Goal: Task Accomplishment & Management: Complete application form

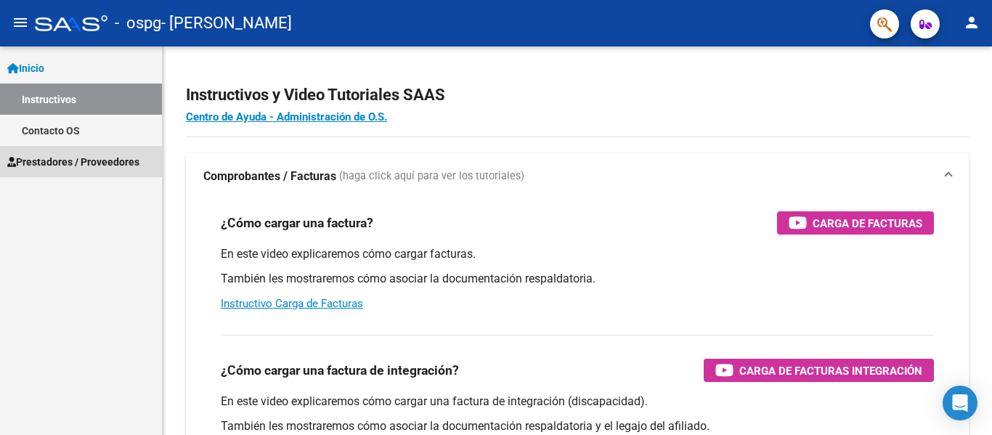
click at [53, 161] on span "Prestadores / Proveedores" at bounding box center [73, 162] width 132 height 16
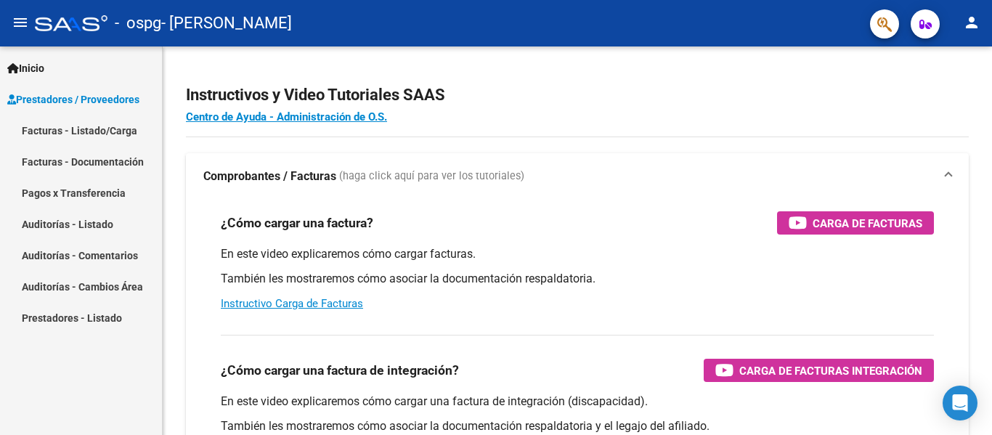
click at [36, 128] on link "Facturas - Listado/Carga" at bounding box center [81, 130] width 162 height 31
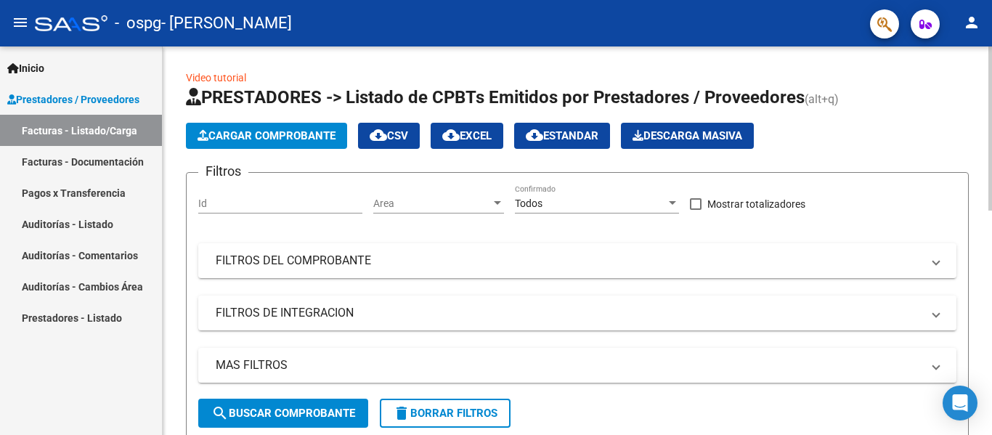
click at [300, 136] on span "Cargar Comprobante" at bounding box center [266, 135] width 138 height 13
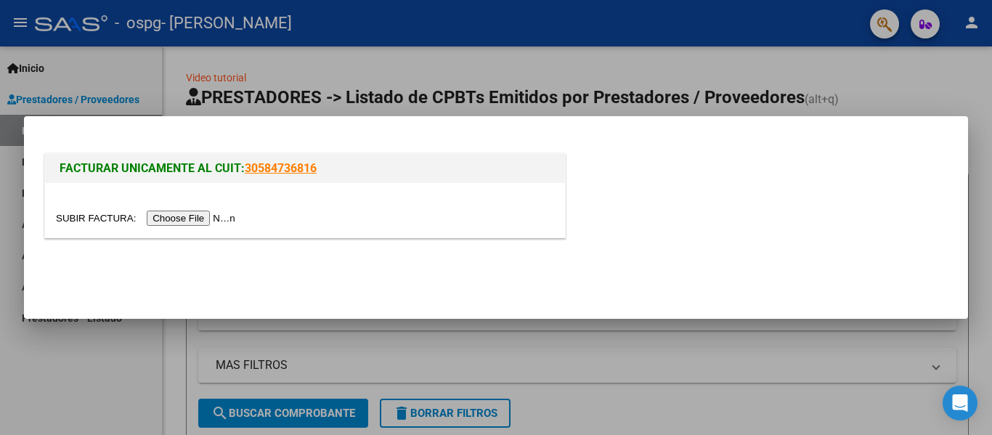
click at [211, 217] on input "file" at bounding box center [148, 218] width 184 height 15
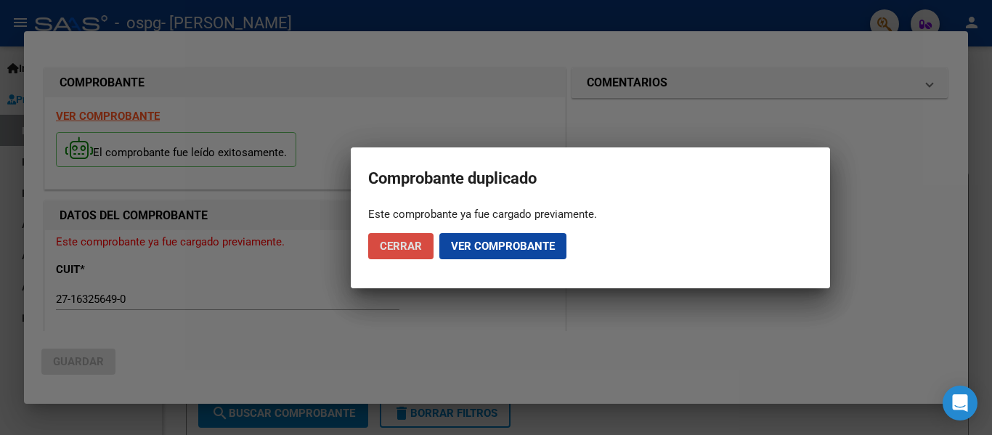
click at [407, 243] on span "Cerrar" at bounding box center [401, 246] width 42 height 13
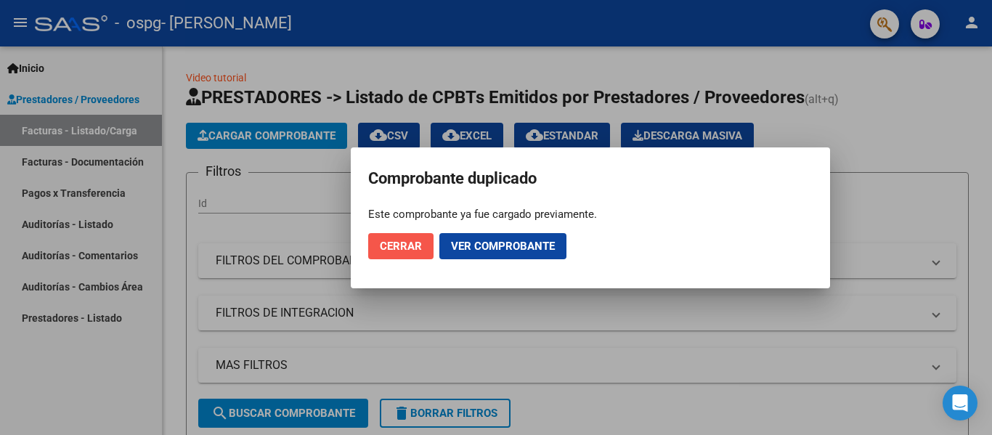
click at [407, 244] on span "Cerrar" at bounding box center [401, 246] width 42 height 13
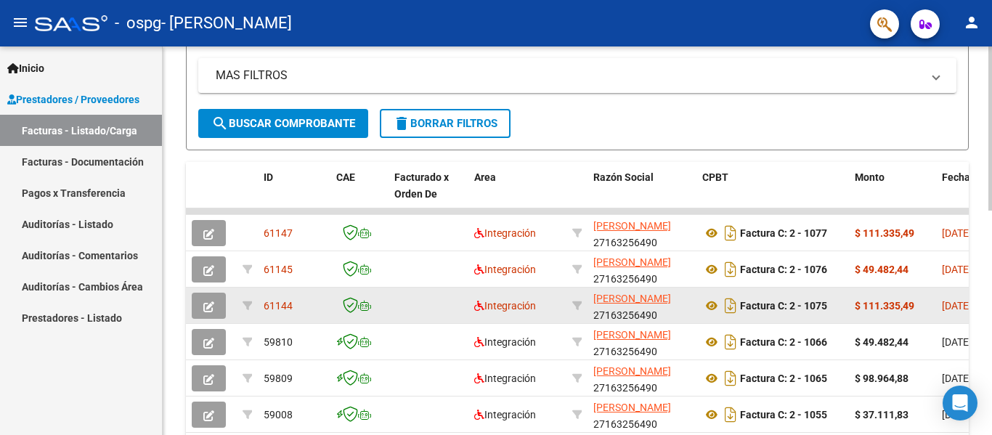
scroll to position [290, 0]
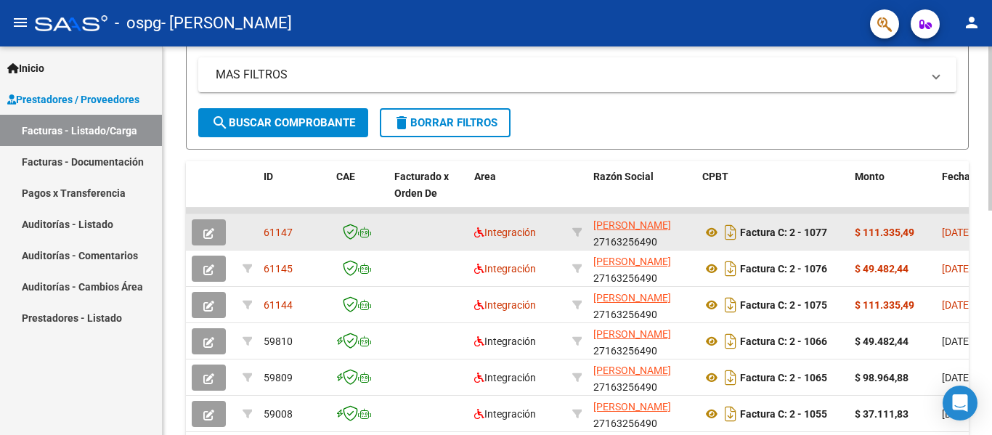
click at [208, 232] on icon "button" at bounding box center [208, 233] width 11 height 11
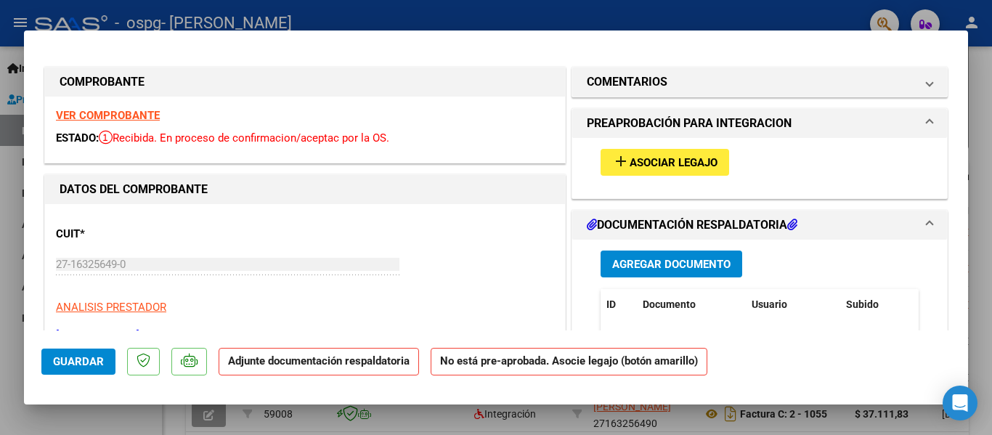
click at [671, 161] on span "Asociar Legajo" at bounding box center [673, 162] width 88 height 13
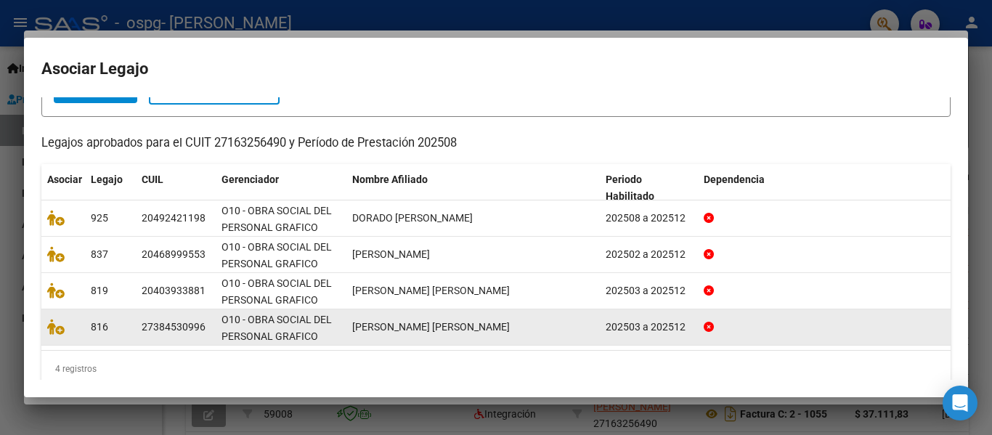
scroll to position [124, 0]
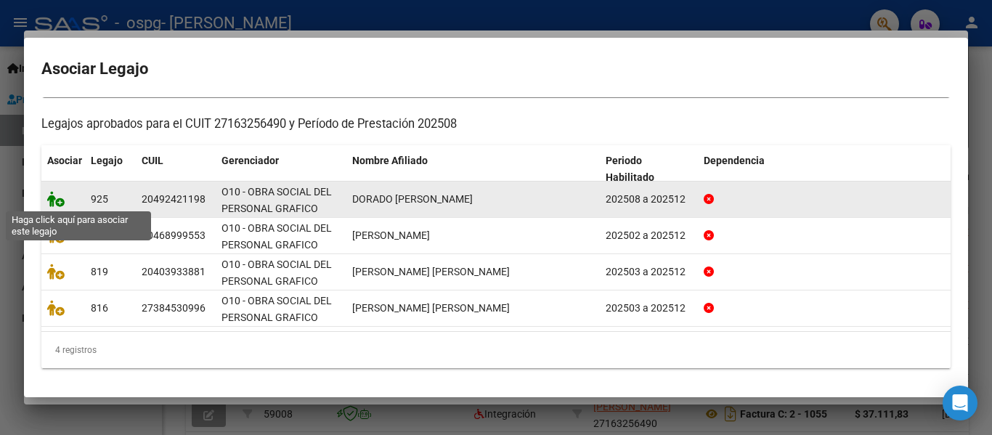
click at [50, 197] on icon at bounding box center [55, 199] width 17 height 16
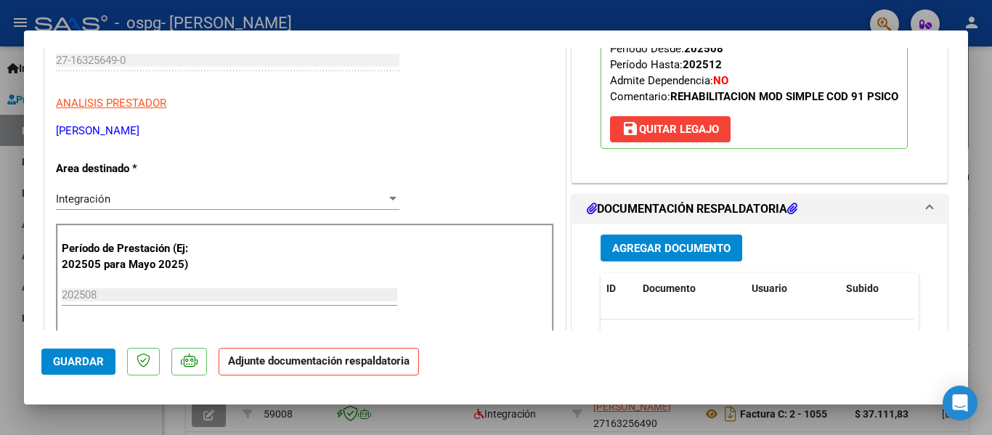
scroll to position [218, 0]
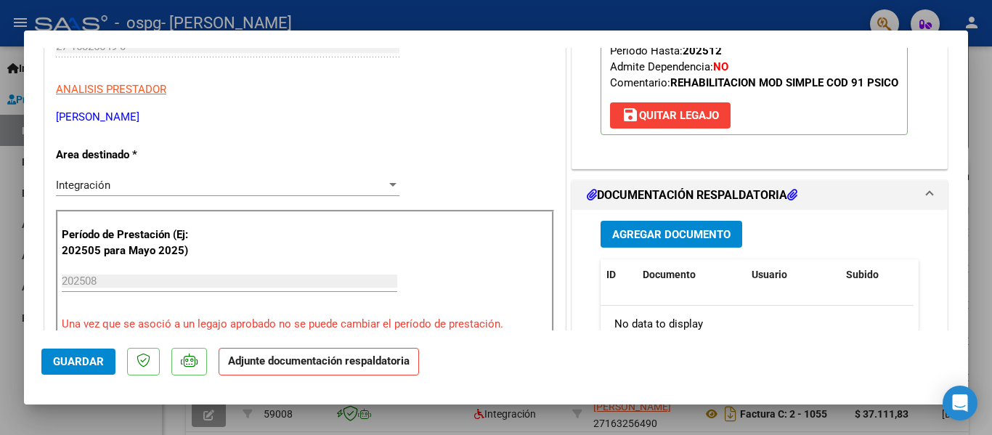
click at [664, 236] on span "Agregar Documento" at bounding box center [671, 234] width 118 height 13
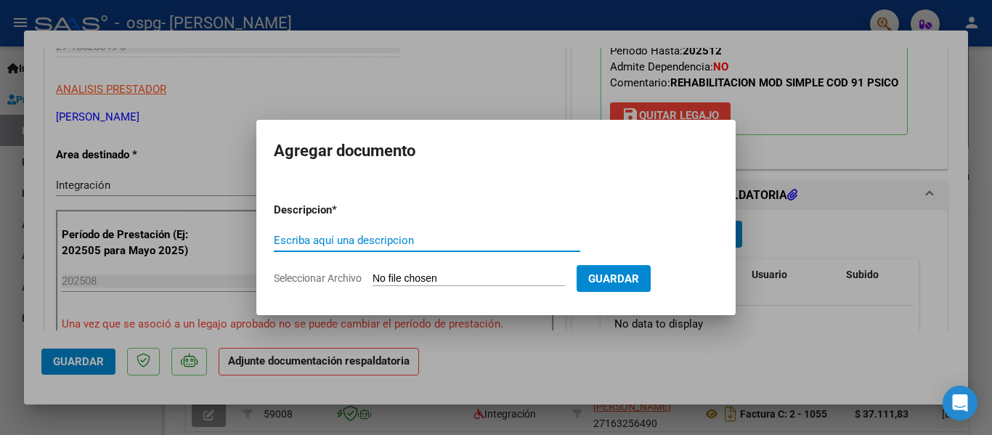
click at [288, 243] on input "Escriba aquí una descripcion" at bounding box center [427, 240] width 306 height 13
type input "Asistencia"
click at [336, 274] on span "Seleccionar Archivo" at bounding box center [318, 278] width 88 height 12
click at [372, 274] on input "Seleccionar Archivo" at bounding box center [468, 279] width 192 height 14
click at [336, 274] on span "Seleccionar Archivo" at bounding box center [318, 278] width 88 height 12
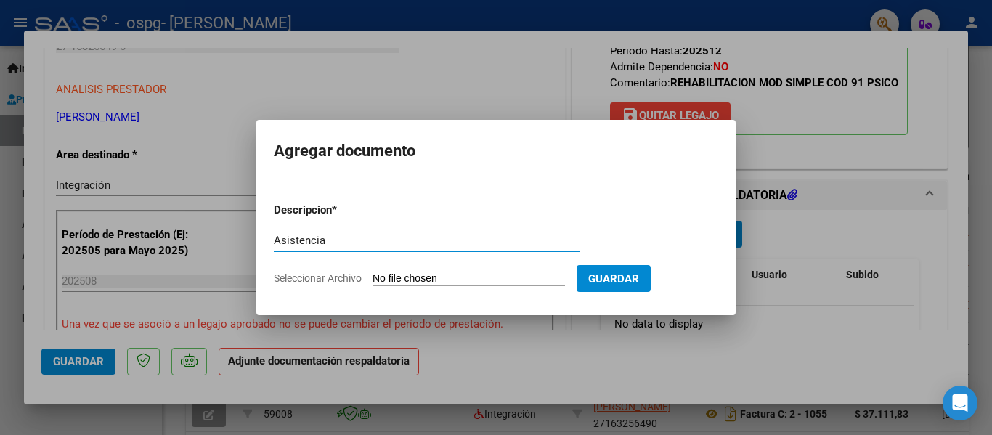
click at [372, 274] on input "Seleccionar Archivo" at bounding box center [468, 279] width 192 height 14
click at [316, 282] on span "Seleccionar Archivo" at bounding box center [318, 278] width 88 height 12
click at [372, 282] on input "Seleccionar Archivo" at bounding box center [468, 279] width 192 height 14
click at [333, 238] on input "Asistencia" at bounding box center [427, 240] width 306 height 13
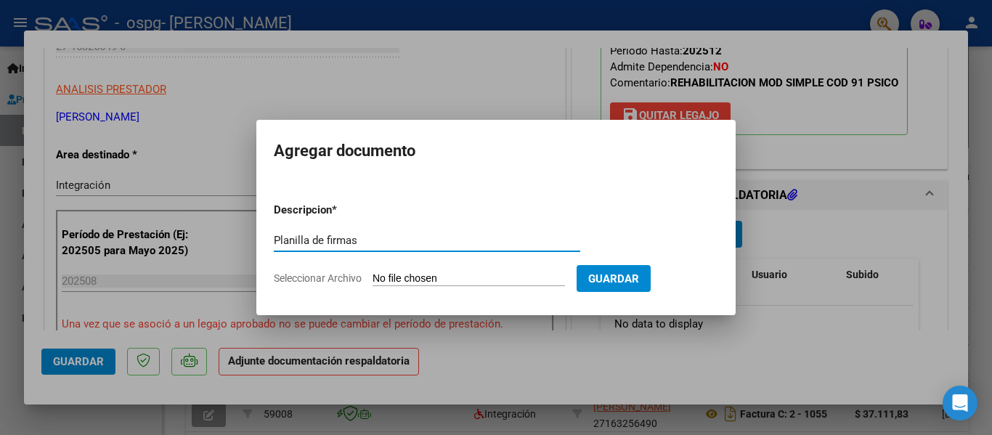
type input "Planilla de firmas"
click at [322, 277] on span "Seleccionar Archivo" at bounding box center [318, 278] width 88 height 12
click at [372, 277] on input "Seleccionar Archivo" at bounding box center [468, 279] width 192 height 14
type input "C:\fakepath\8 asistencia [PERSON_NAME].pdf"
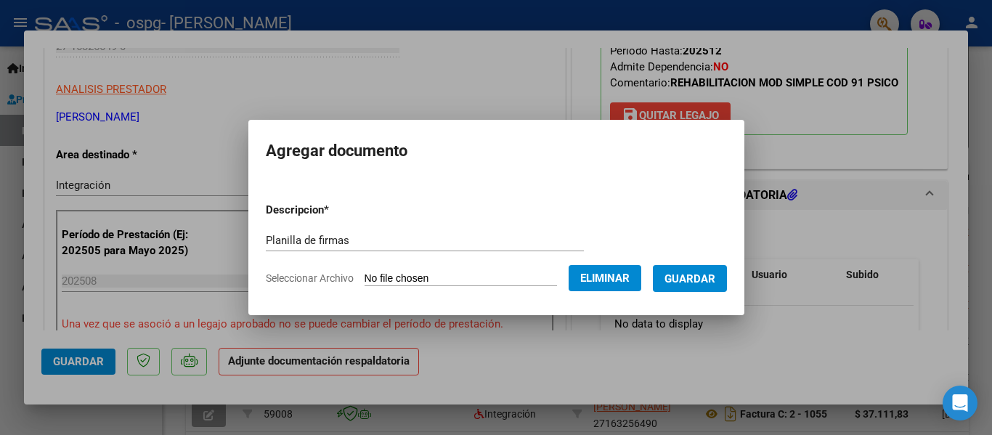
click at [711, 280] on span "Guardar" at bounding box center [689, 278] width 51 height 13
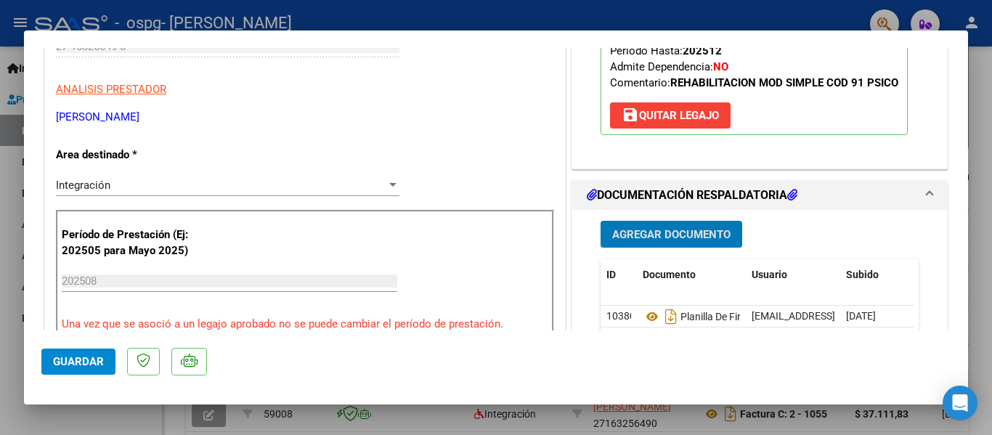
click at [666, 232] on span "Agregar Documento" at bounding box center [671, 234] width 118 height 13
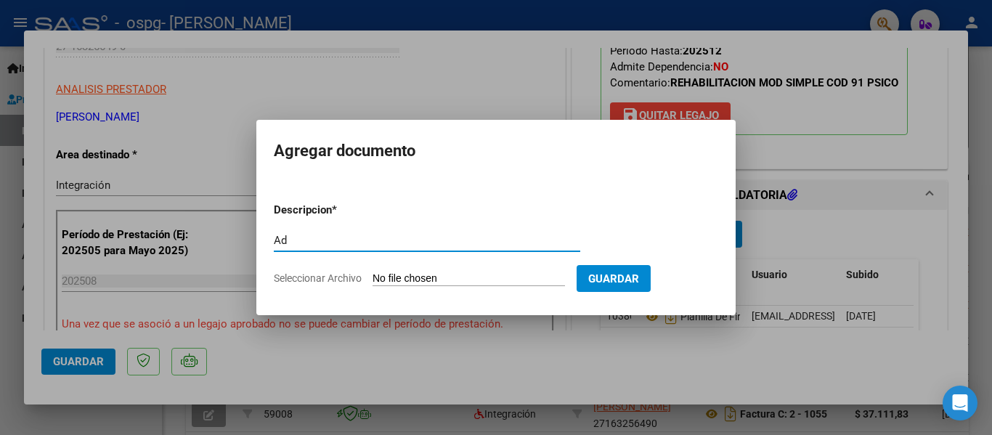
type input "Ad"
click at [309, 277] on span "Seleccionar Archivo" at bounding box center [318, 278] width 88 height 12
click at [372, 277] on input "Seleccionar Archivo" at bounding box center [468, 279] width 192 height 14
type input "C:\fakepath\Ad Dorado.pdf"
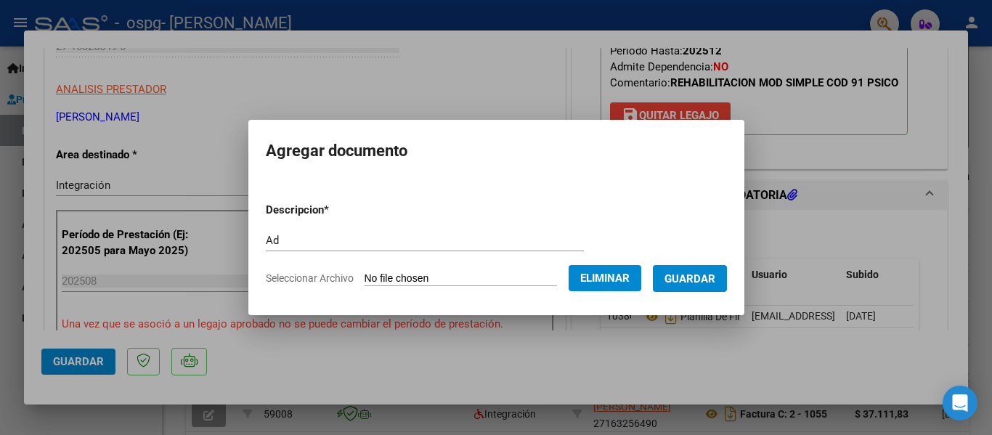
click at [703, 277] on span "Guardar" at bounding box center [689, 278] width 51 height 13
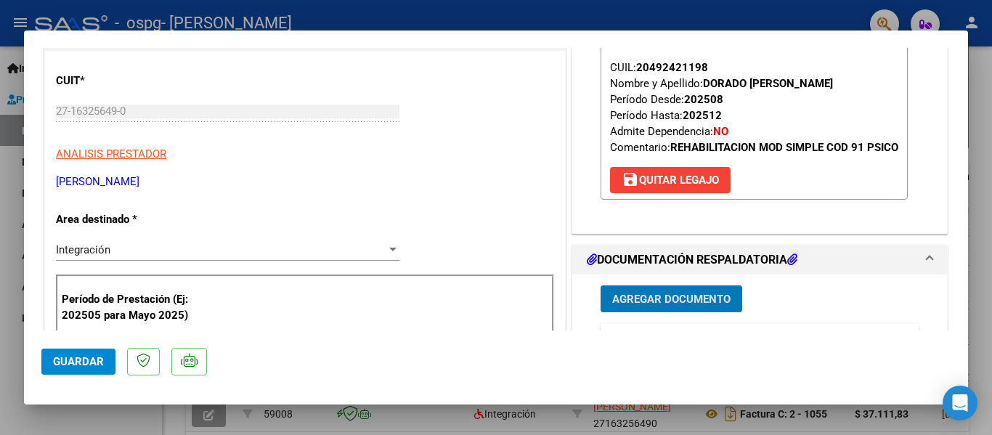
scroll to position [145, 0]
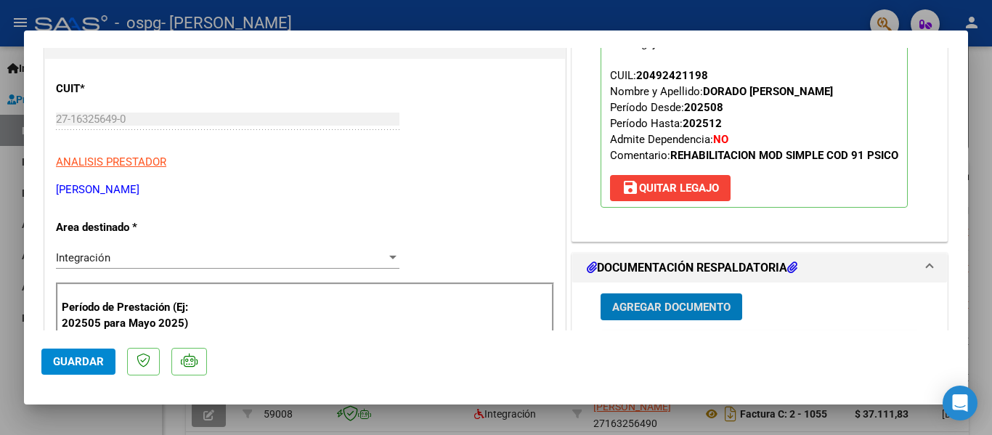
click at [73, 356] on span "Guardar" at bounding box center [78, 361] width 51 height 13
